Goal: Check status: Check status

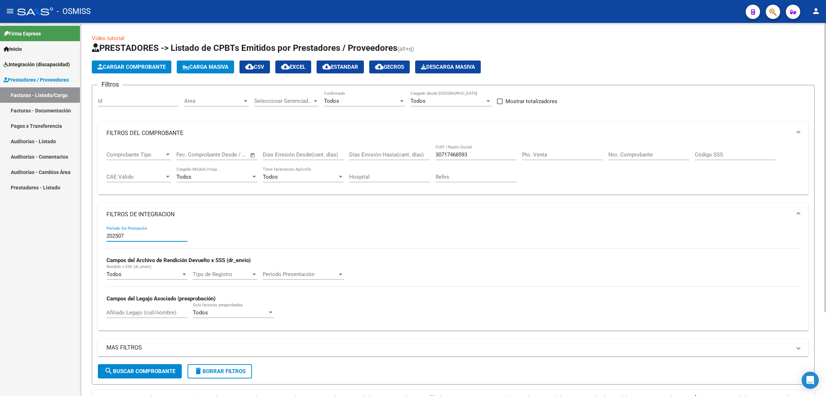
scroll to position [0, 753]
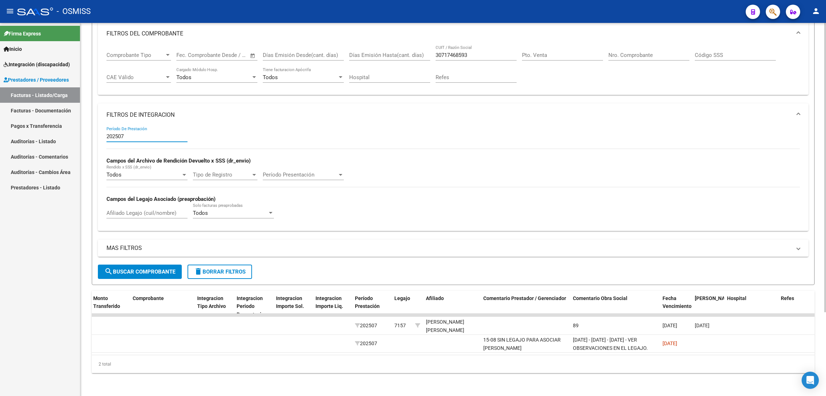
click at [208, 269] on span "delete Borrar Filtros" at bounding box center [220, 272] width 52 height 6
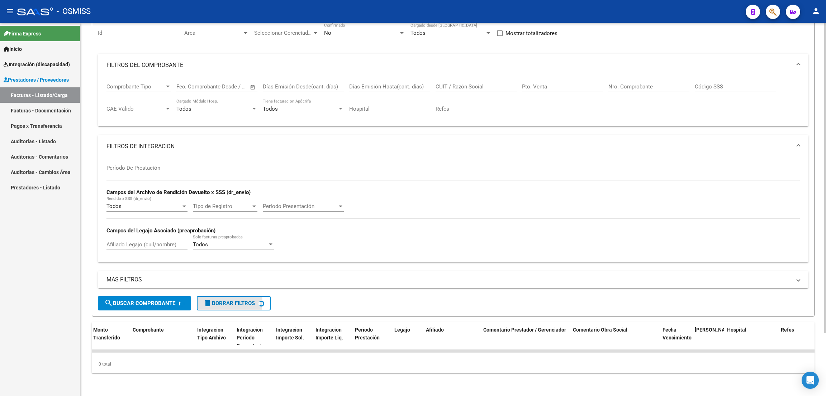
scroll to position [0, 0]
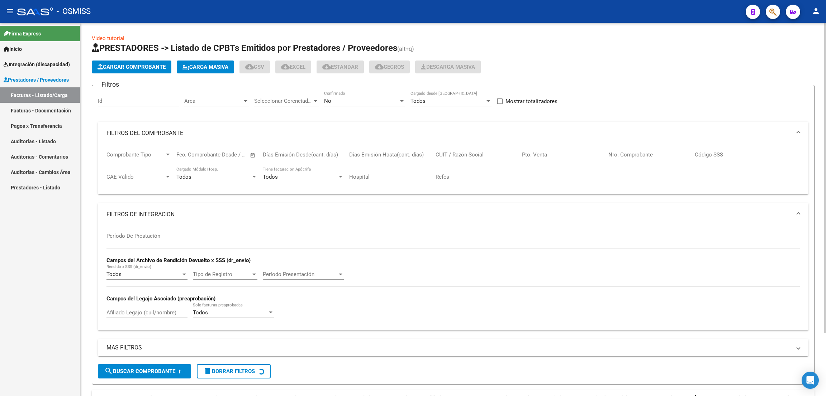
click at [363, 102] on div "No" at bounding box center [361, 101] width 75 height 6
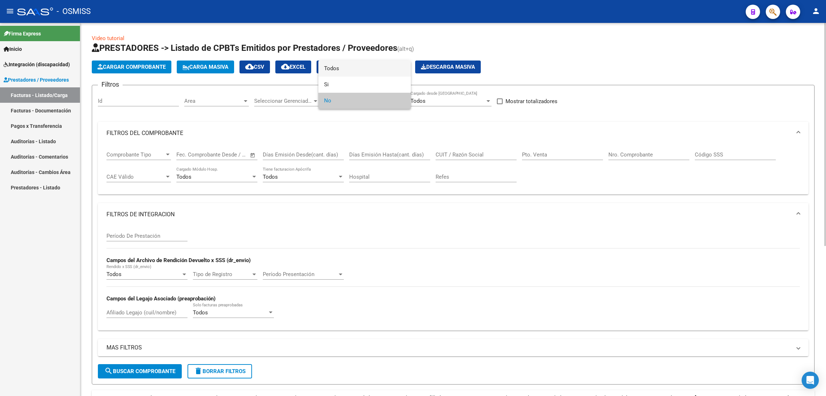
drag, startPoint x: 349, startPoint y: 67, endPoint x: 455, endPoint y: 92, distance: 108.9
click at [350, 69] on span "Todos" at bounding box center [364, 69] width 81 height 16
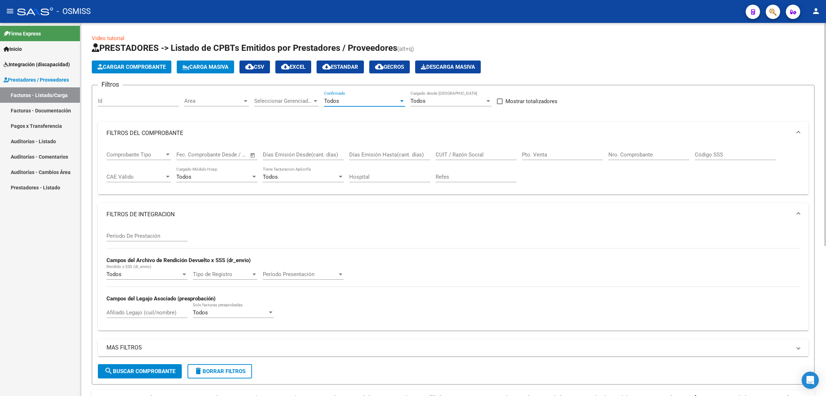
drag, startPoint x: 480, startPoint y: 158, endPoint x: 478, endPoint y: 153, distance: 5.3
click at [478, 154] on div "CUIT / Razón Social" at bounding box center [475, 152] width 81 height 15
paste input "27417978513"
type input "27417978513"
click at [630, 155] on input "Nro. Comprobante" at bounding box center [648, 155] width 81 height 6
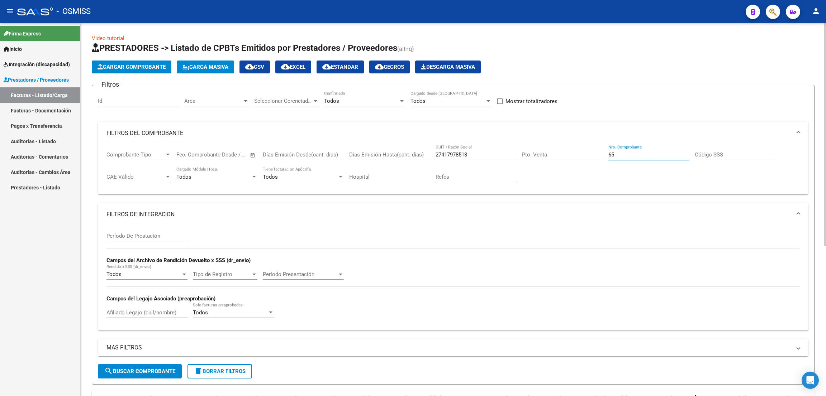
type input "65"
click at [137, 234] on input "Período De Prestación" at bounding box center [146, 236] width 81 height 6
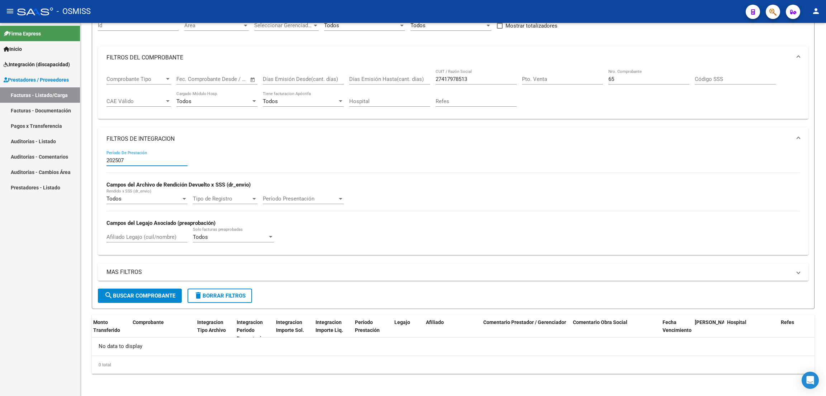
type input "202507"
click at [543, 77] on input "Pto. Venta" at bounding box center [562, 79] width 81 height 6
type input "1"
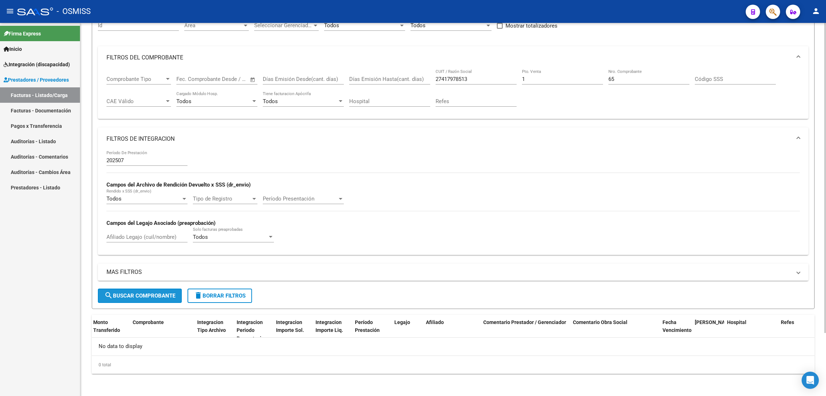
click at [164, 299] on button "search Buscar Comprobante" at bounding box center [140, 296] width 84 height 14
click at [239, 294] on span "delete Borrar Filtros" at bounding box center [220, 296] width 52 height 6
